Goal: Check status

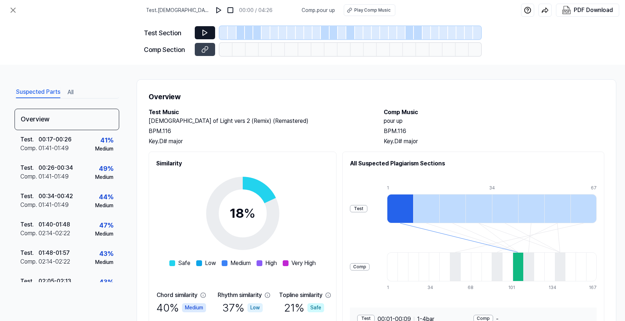
click at [205, 29] on icon at bounding box center [204, 32] width 7 height 7
click at [205, 33] on icon at bounding box center [204, 32] width 7 height 7
click at [200, 31] on button at bounding box center [205, 32] width 20 height 13
click at [200, 30] on button at bounding box center [205, 32] width 20 height 13
click at [253, 32] on div at bounding box center [257, 32] width 8 height 13
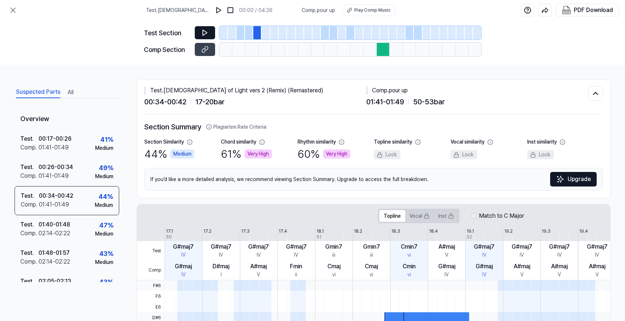
click at [209, 32] on button at bounding box center [205, 32] width 20 height 13
click at [208, 32] on icon at bounding box center [204, 32] width 7 height 7
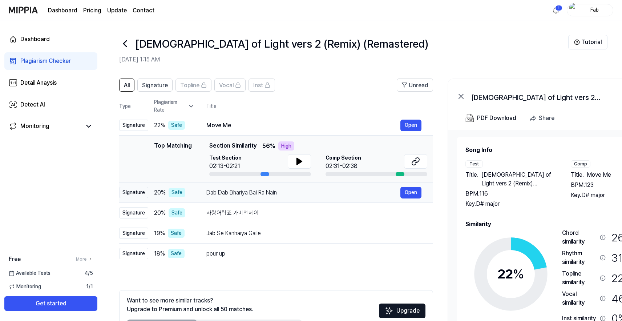
click at [224, 190] on div "Dab Dab Bhariya Bai Ra Nain" at bounding box center [303, 192] width 194 height 9
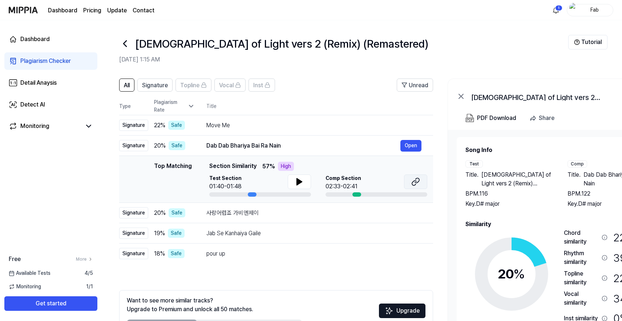
click at [418, 181] on icon at bounding box center [415, 181] width 9 height 9
click at [300, 179] on icon at bounding box center [299, 181] width 9 height 9
click at [300, 179] on icon at bounding box center [300, 182] width 1 height 6
click at [413, 179] on icon at bounding box center [415, 181] width 9 height 9
click at [134, 146] on div "Signature" at bounding box center [133, 145] width 29 height 11
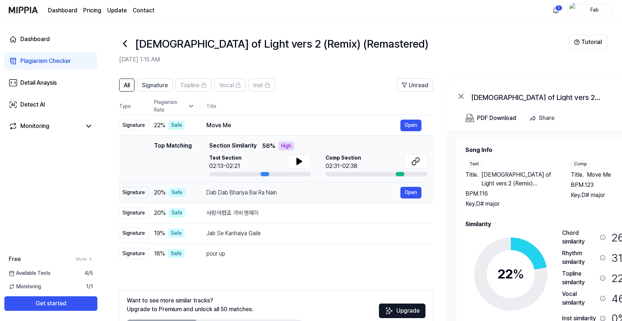
click at [134, 146] on div "Top Matching Top Matching Section Similarity 56 % High Test Section 02:13-02:21…" at bounding box center [276, 158] width 302 height 35
click at [162, 83] on span "Signature" at bounding box center [155, 85] width 26 height 9
click at [63, 83] on link "Detail Anaysis" at bounding box center [50, 82] width 93 height 17
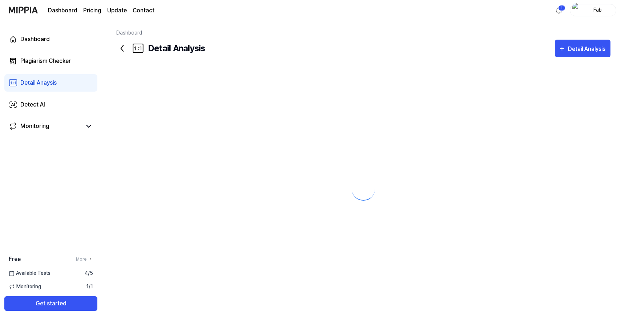
click at [46, 81] on div "Detail Anaysis" at bounding box center [38, 83] width 36 height 9
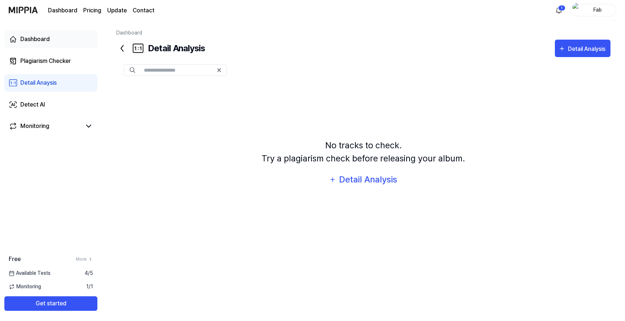
click at [38, 43] on div "Dashboard" at bounding box center [34, 39] width 29 height 9
